Goal: Browse casually: Explore the website without a specific task or goal

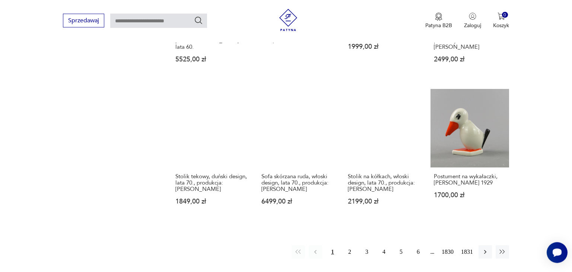
scroll to position [623, 0]
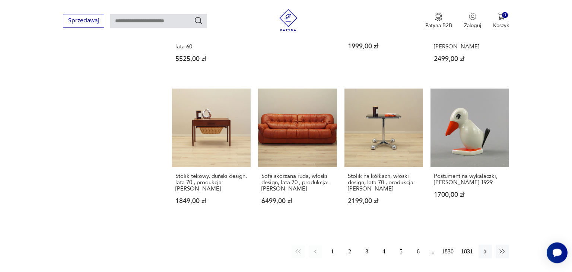
click at [350, 245] on button "2" at bounding box center [349, 251] width 13 height 13
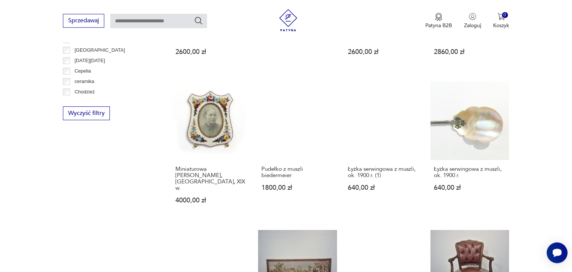
scroll to position [607, 0]
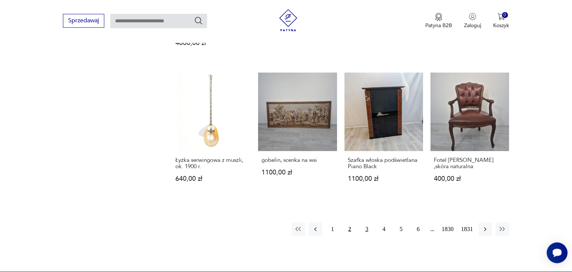
click at [367, 223] on button "3" at bounding box center [366, 229] width 13 height 13
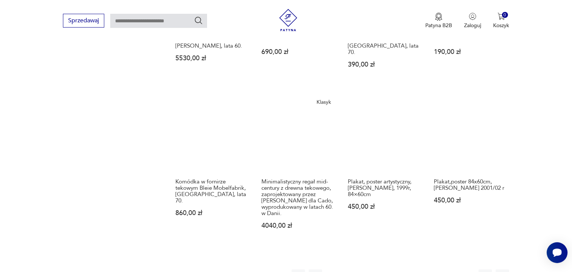
scroll to position [607, 0]
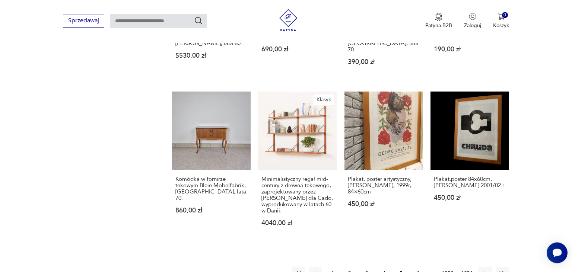
click at [383, 267] on button "4" at bounding box center [383, 273] width 13 height 13
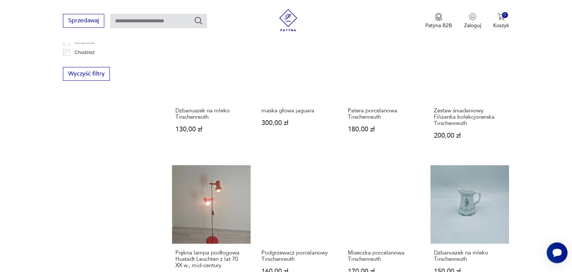
scroll to position [725, 0]
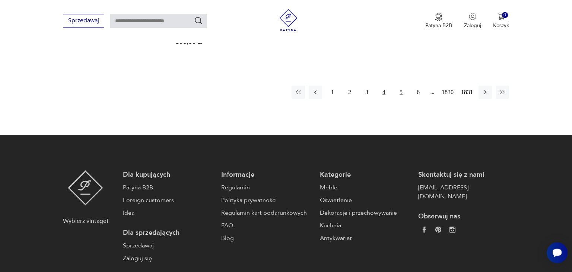
click at [403, 91] on button "5" at bounding box center [400, 92] width 13 height 13
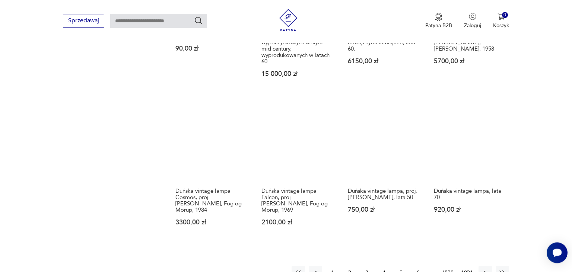
scroll to position [646, 0]
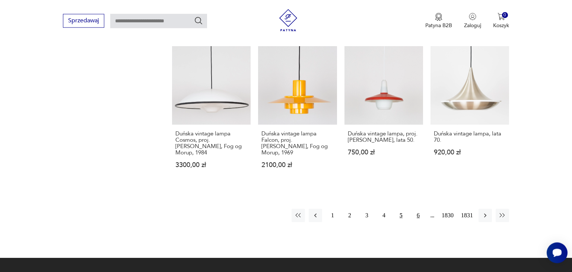
click at [417, 209] on button "6" at bounding box center [417, 215] width 13 height 13
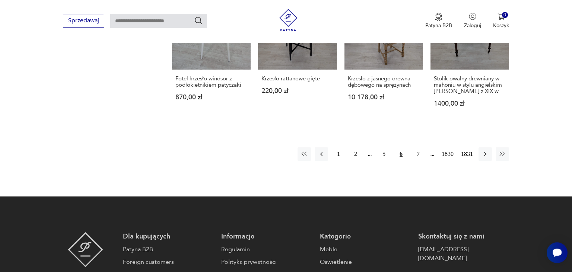
scroll to position [686, 0]
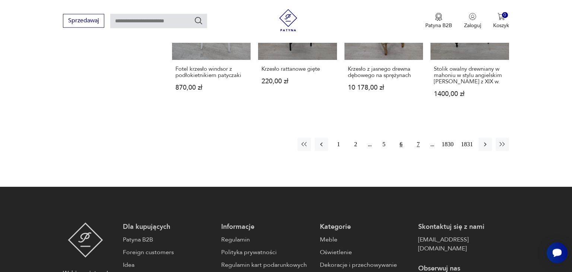
click at [418, 138] on button "7" at bounding box center [417, 144] width 13 height 13
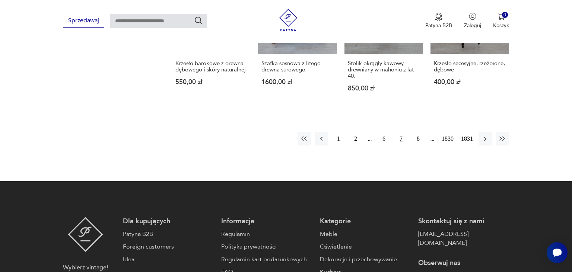
scroll to position [686, 0]
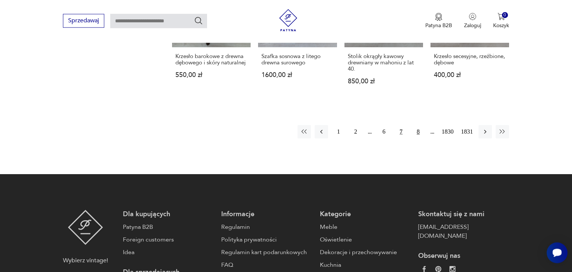
click at [418, 125] on button "8" at bounding box center [417, 131] width 13 height 13
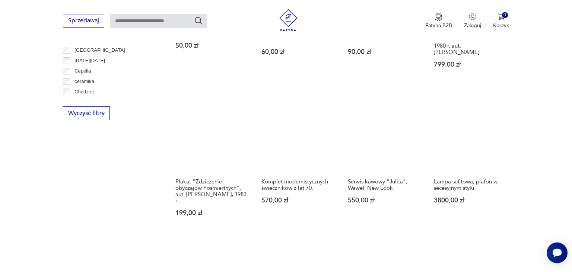
scroll to position [646, 0]
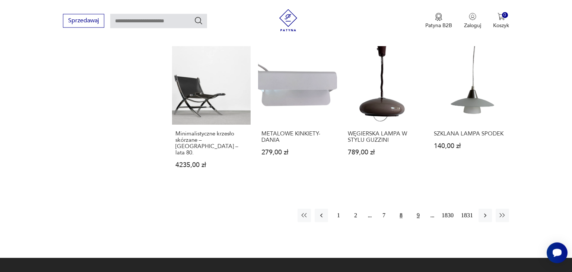
click at [417, 209] on button "9" at bounding box center [417, 215] width 13 height 13
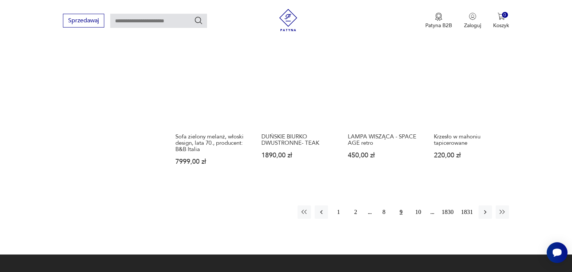
scroll to position [646, 0]
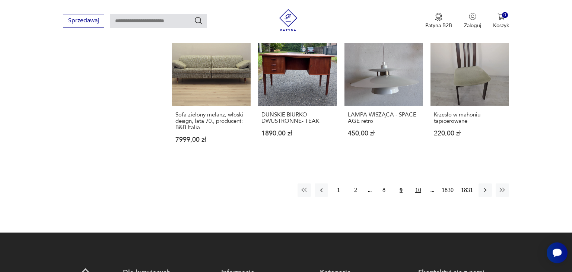
click at [419, 184] on button "10" at bounding box center [417, 190] width 13 height 13
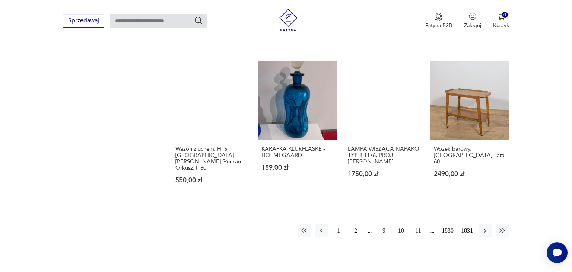
scroll to position [607, 0]
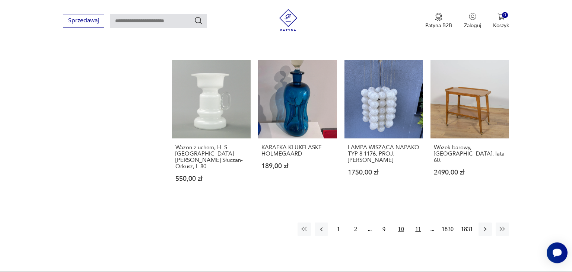
click at [419, 223] on button "11" at bounding box center [417, 229] width 13 height 13
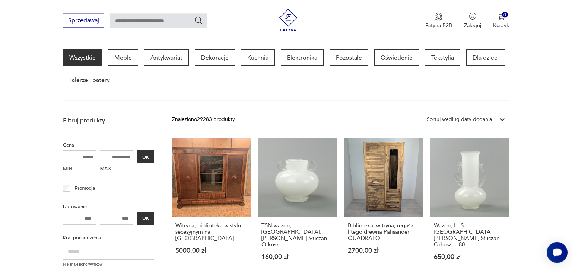
scroll to position [293, 0]
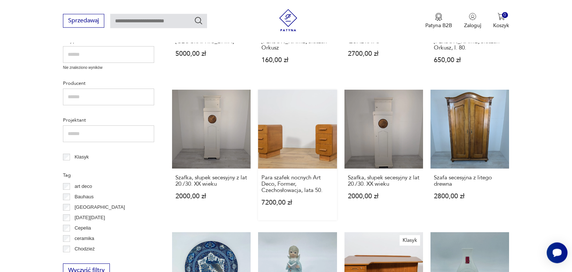
click at [299, 133] on link "Para szafek nocnych Art Deco, Former, Czechosłowacja, lata 50. 7200,00 zł" at bounding box center [297, 155] width 79 height 130
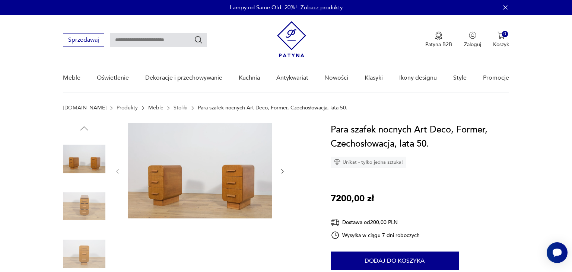
click at [232, 162] on img at bounding box center [200, 171] width 144 height 96
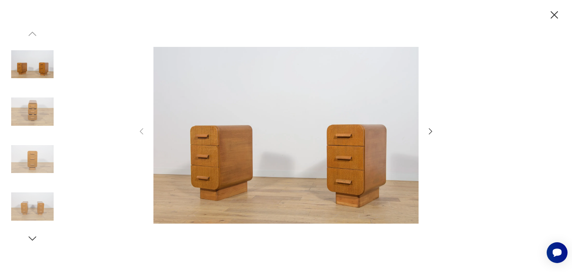
click at [429, 134] on icon "button" at bounding box center [430, 131] width 3 height 6
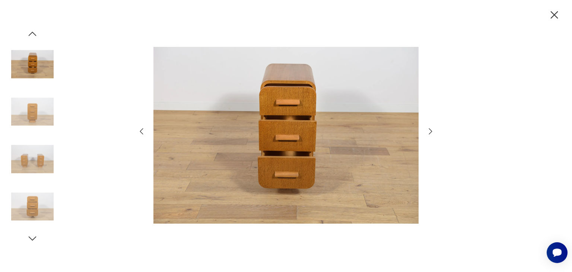
click at [429, 134] on icon "button" at bounding box center [430, 131] width 3 height 6
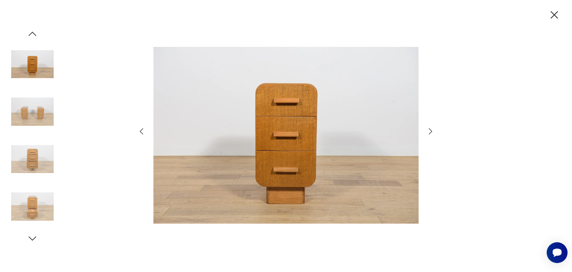
click at [429, 134] on icon "button" at bounding box center [430, 131] width 3 height 6
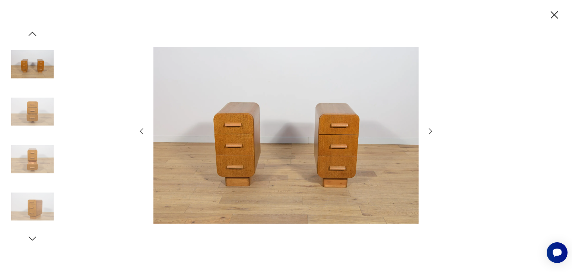
click at [429, 134] on icon "button" at bounding box center [430, 131] width 3 height 6
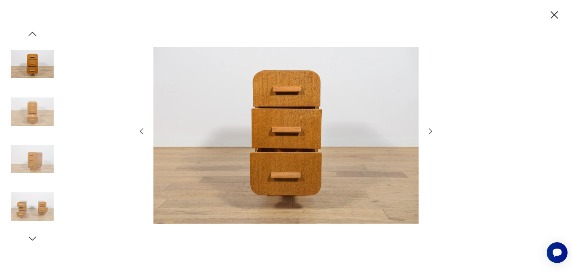
click at [429, 134] on icon "button" at bounding box center [430, 131] width 3 height 6
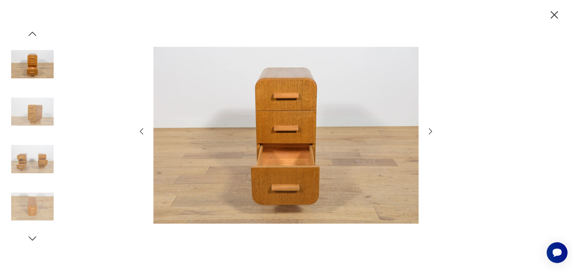
click at [429, 134] on icon "button" at bounding box center [430, 131] width 3 height 6
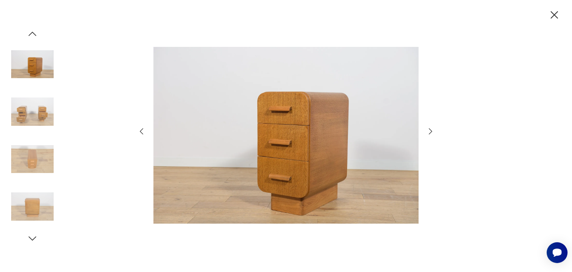
click at [555, 14] on icon "button" at bounding box center [554, 14] width 7 height 7
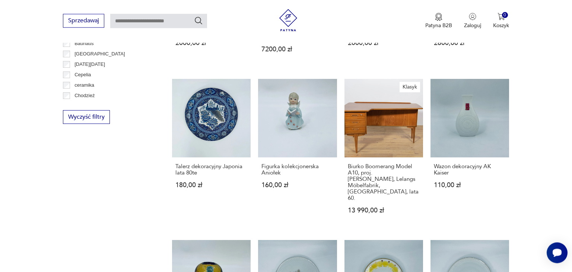
scroll to position [607, 0]
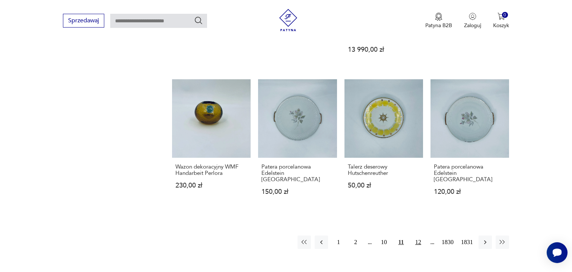
click at [416, 236] on button "12" at bounding box center [417, 242] width 13 height 13
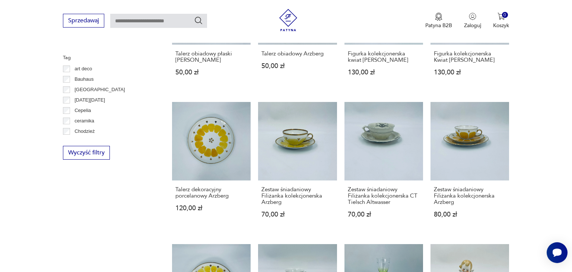
scroll to position [568, 0]
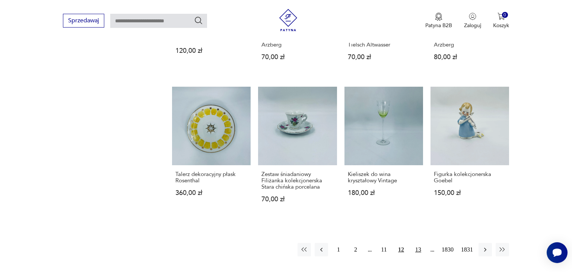
click at [419, 252] on button "13" at bounding box center [417, 249] width 13 height 13
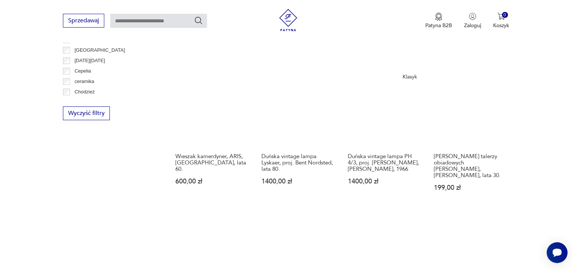
scroll to position [646, 0]
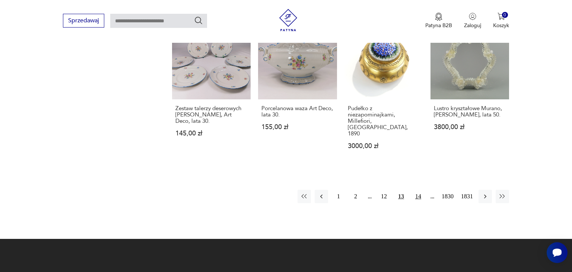
click at [419, 190] on button "14" at bounding box center [417, 196] width 13 height 13
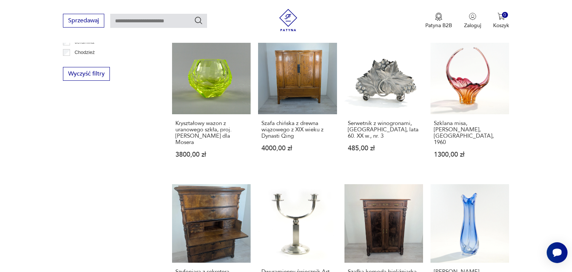
scroll to position [646, 0]
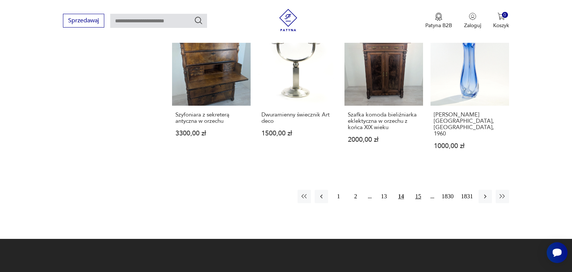
click at [417, 190] on button "15" at bounding box center [417, 196] width 13 height 13
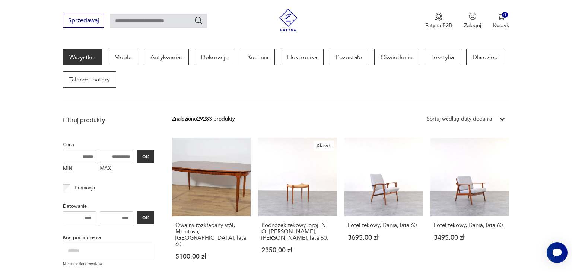
scroll to position [135, 0]
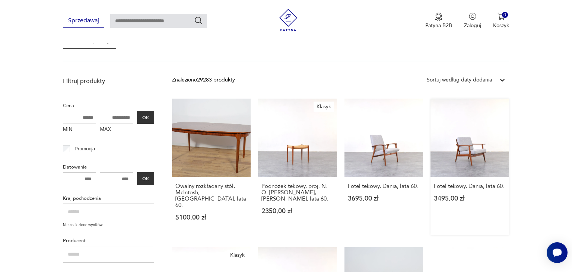
click at [462, 151] on link "Fotel tekowy, Dania, lata 60. 3495,00 zł" at bounding box center [469, 167] width 79 height 137
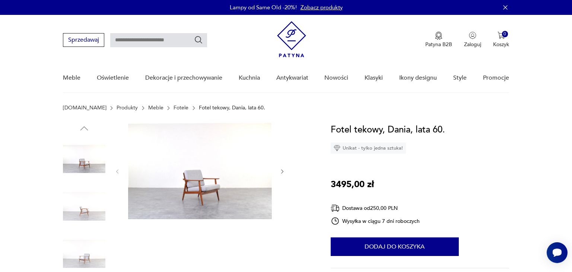
click at [195, 174] on img at bounding box center [200, 171] width 144 height 96
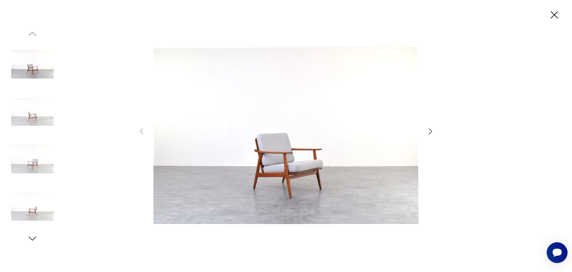
click at [428, 132] on icon "button" at bounding box center [430, 131] width 9 height 9
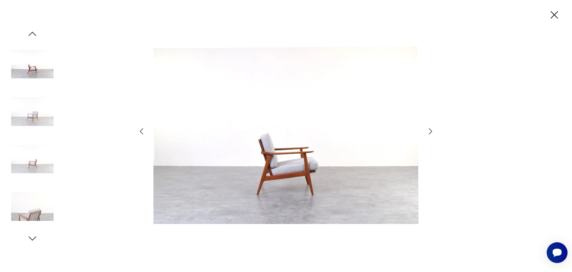
click at [428, 132] on icon "button" at bounding box center [430, 131] width 9 height 9
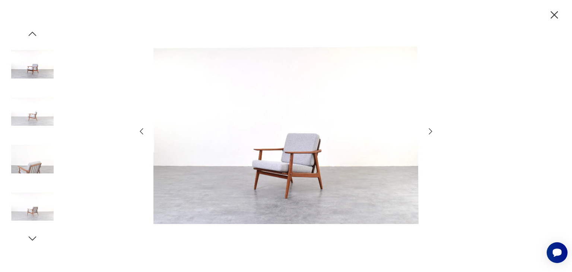
click at [428, 132] on icon "button" at bounding box center [430, 131] width 9 height 9
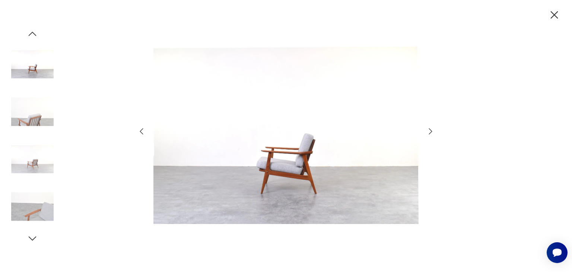
click at [428, 132] on icon "button" at bounding box center [430, 131] width 9 height 9
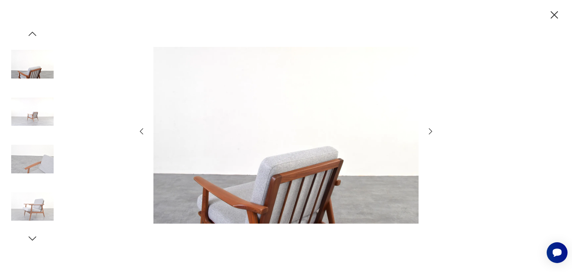
click at [428, 132] on icon "button" at bounding box center [430, 131] width 9 height 9
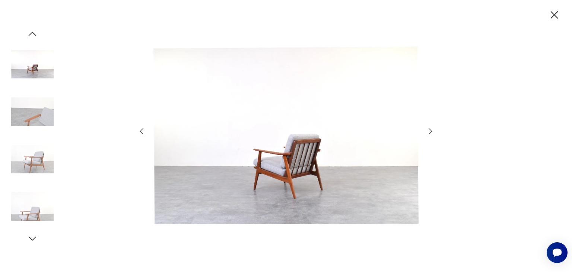
click at [428, 132] on icon "button" at bounding box center [430, 131] width 9 height 9
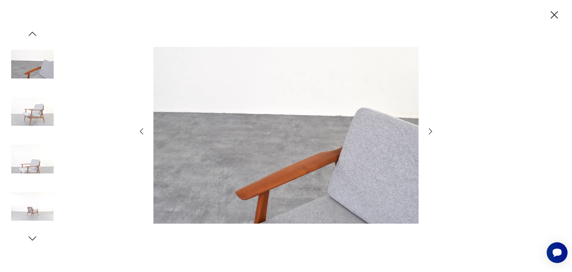
click at [428, 132] on icon "button" at bounding box center [430, 131] width 9 height 9
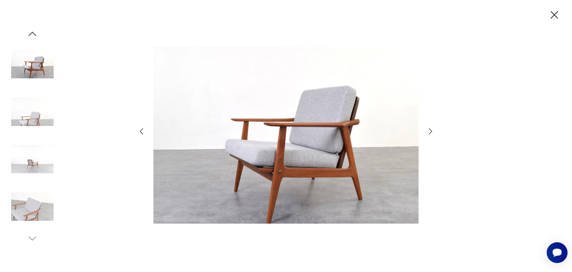
click at [555, 14] on icon "button" at bounding box center [554, 14] width 7 height 7
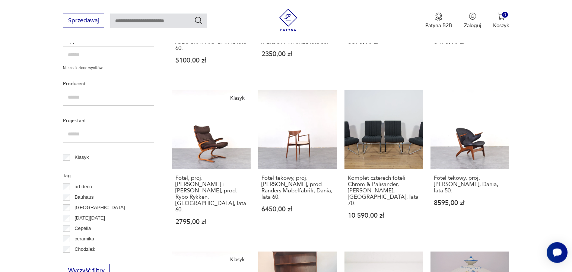
scroll to position [293, 0]
click at [294, 117] on link "Fotel tekowy, proj. [PERSON_NAME], prod. Randers Møbelfabrik, Dania, lata 60. 6…" at bounding box center [297, 164] width 79 height 149
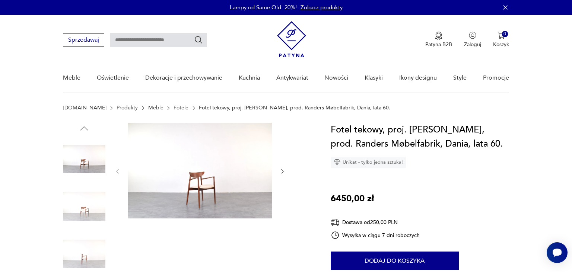
click at [283, 172] on icon "button" at bounding box center [282, 171] width 6 height 6
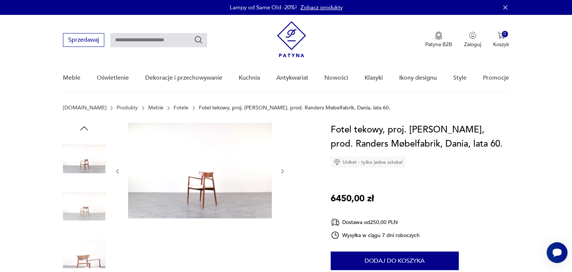
click at [283, 172] on icon "button" at bounding box center [282, 171] width 6 height 6
click at [203, 183] on img at bounding box center [200, 171] width 144 height 96
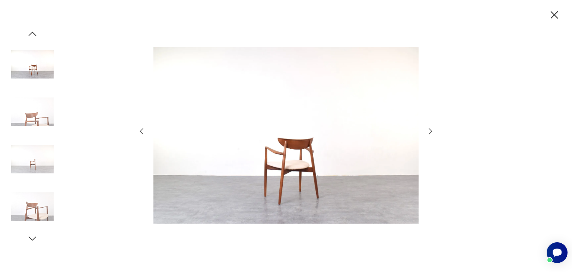
click at [430, 130] on icon "button" at bounding box center [430, 131] width 3 height 6
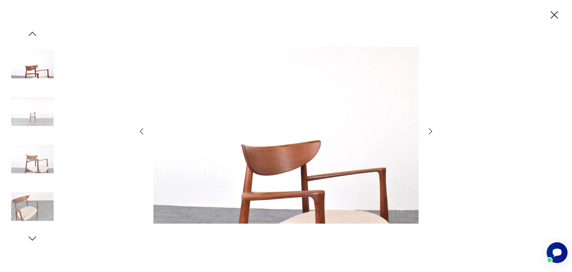
click at [430, 130] on icon "button" at bounding box center [430, 131] width 3 height 6
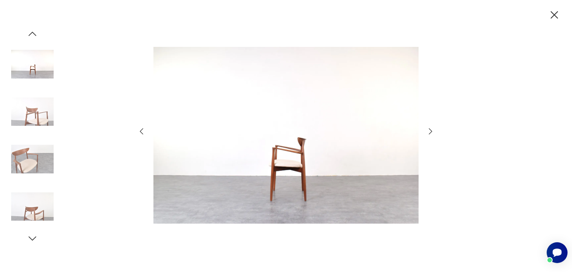
click at [430, 130] on icon "button" at bounding box center [430, 131] width 3 height 6
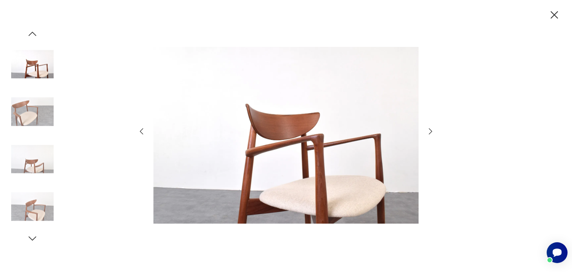
click at [430, 130] on icon "button" at bounding box center [430, 131] width 3 height 6
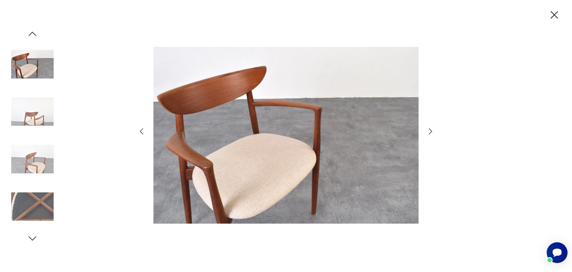
click at [430, 130] on icon "button" at bounding box center [430, 131] width 3 height 6
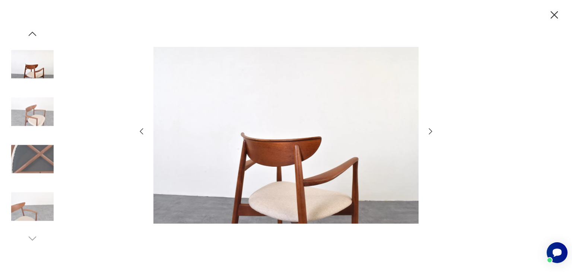
click at [430, 130] on icon "button" at bounding box center [430, 131] width 3 height 6
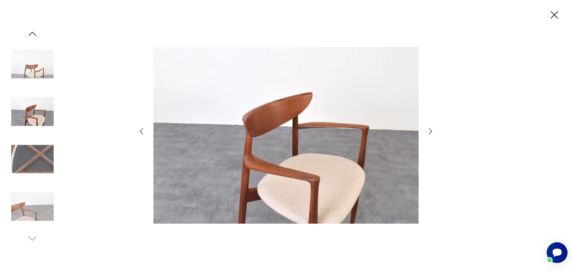
click at [552, 15] on icon "button" at bounding box center [554, 15] width 13 height 13
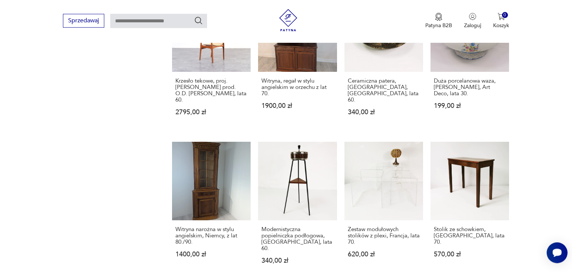
scroll to position [581, 0]
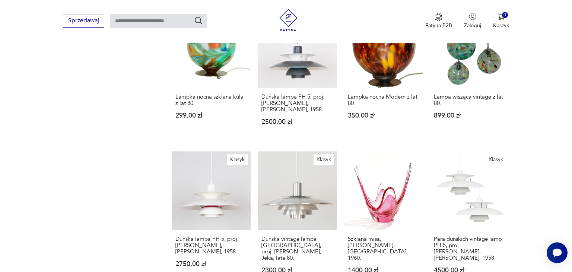
scroll to position [646, 0]
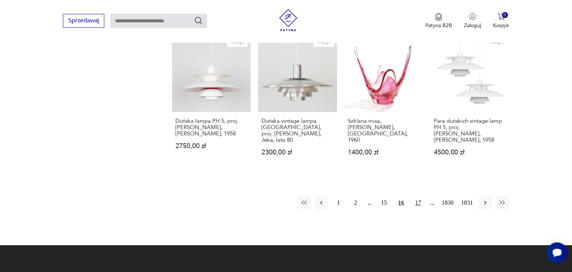
click at [417, 196] on button "17" at bounding box center [417, 202] width 13 height 13
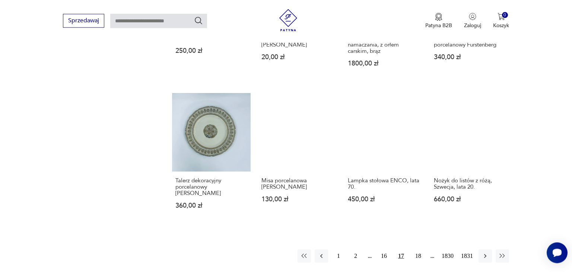
scroll to position [607, 0]
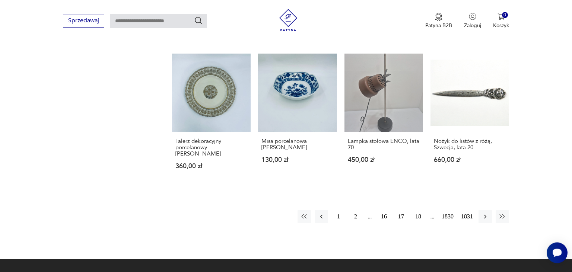
click at [418, 210] on button "18" at bounding box center [417, 216] width 13 height 13
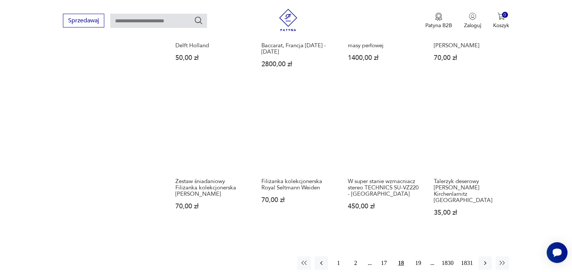
scroll to position [568, 0]
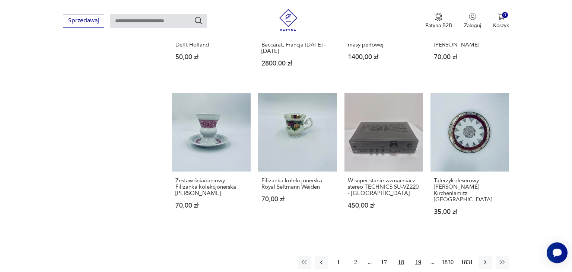
click at [418, 256] on button "19" at bounding box center [417, 262] width 13 height 13
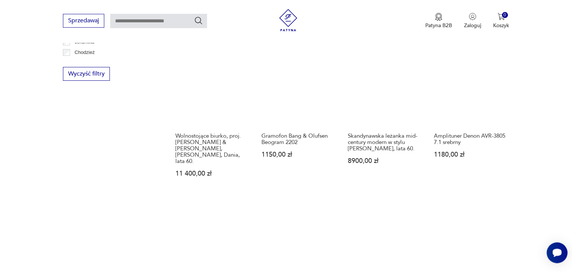
scroll to position [607, 0]
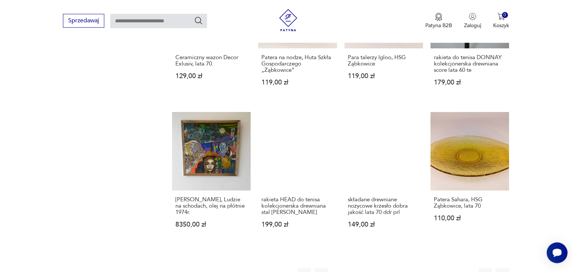
scroll to position [725, 0]
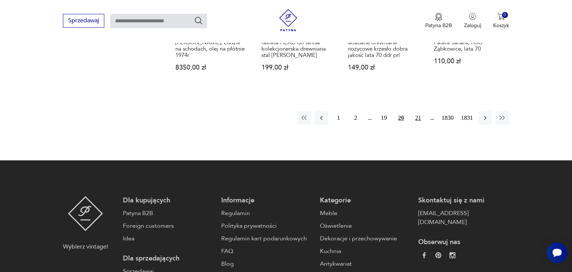
click at [415, 117] on button "21" at bounding box center [417, 117] width 13 height 13
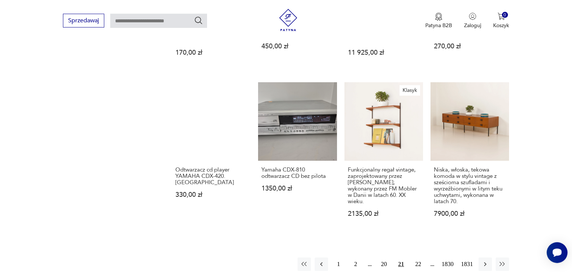
scroll to position [607, 0]
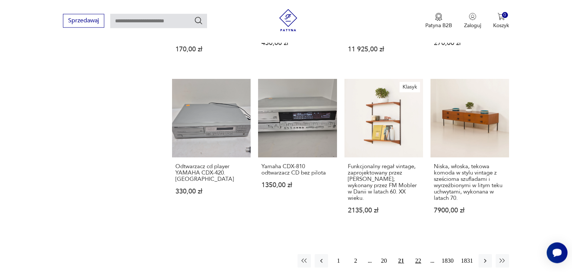
click at [417, 254] on button "22" at bounding box center [417, 260] width 13 height 13
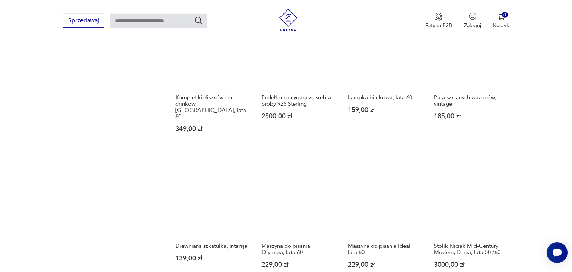
scroll to position [607, 0]
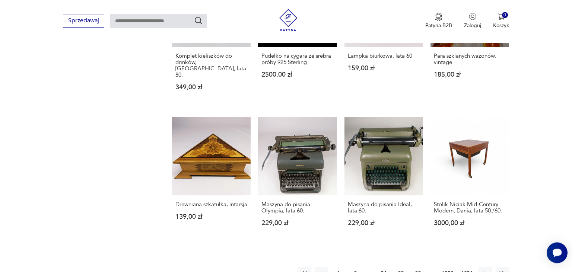
click at [418, 267] on button "23" at bounding box center [417, 273] width 13 height 13
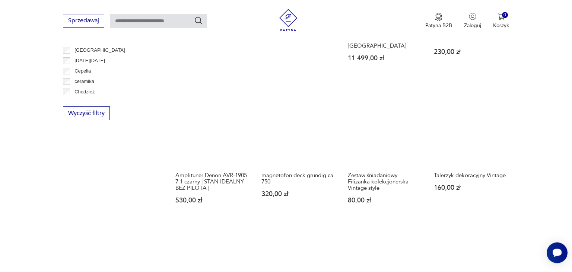
scroll to position [607, 0]
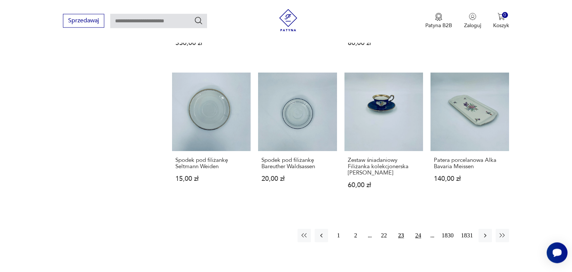
click at [418, 229] on button "24" at bounding box center [417, 235] width 13 height 13
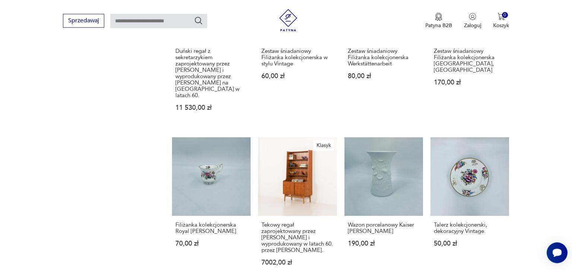
scroll to position [607, 0]
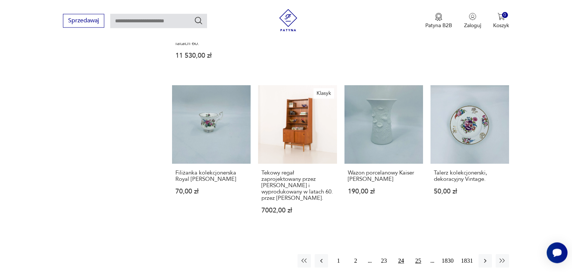
click at [418, 254] on button "25" at bounding box center [417, 260] width 13 height 13
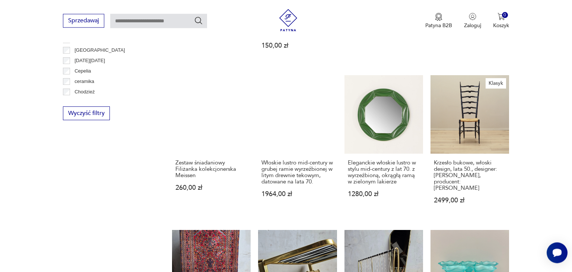
scroll to position [607, 0]
